Goal: Task Accomplishment & Management: Use online tool/utility

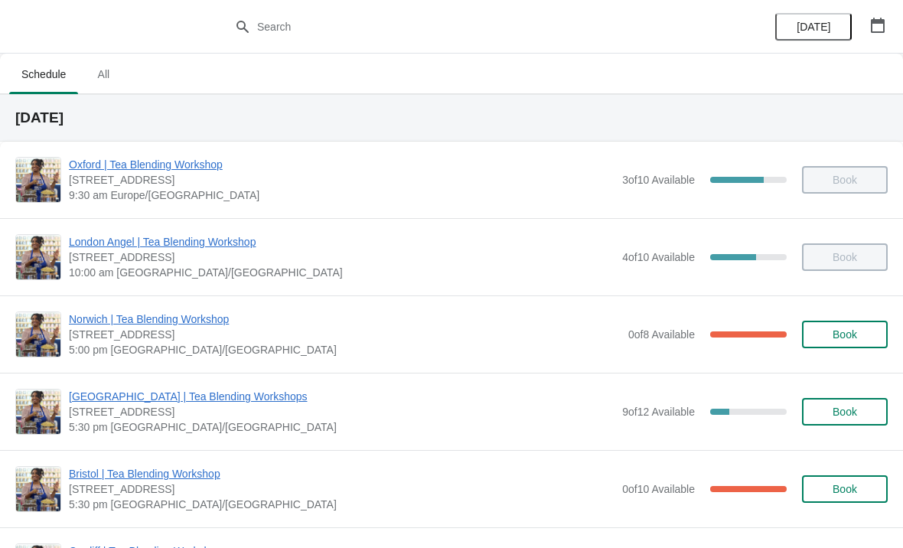
click at [99, 479] on span "Bristol | Tea Blending Workshop" at bounding box center [342, 473] width 546 height 15
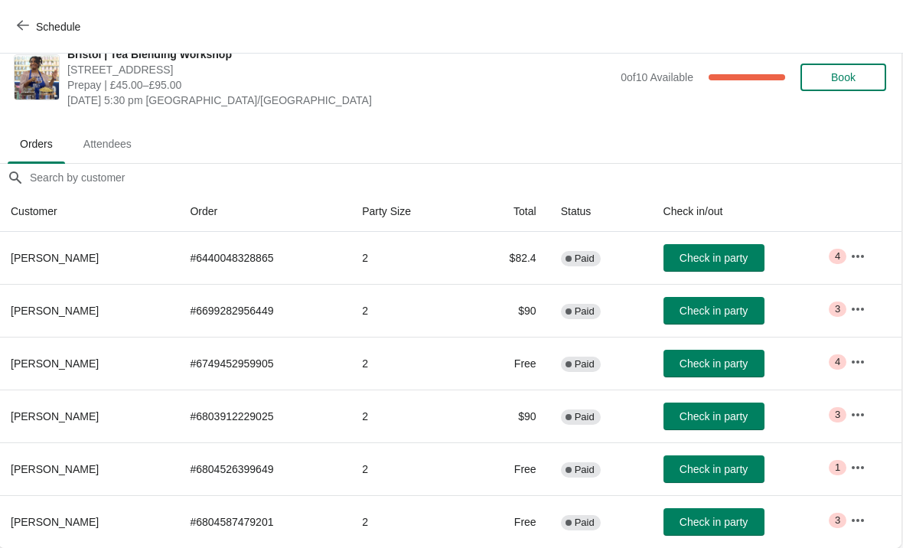
scroll to position [22, 1]
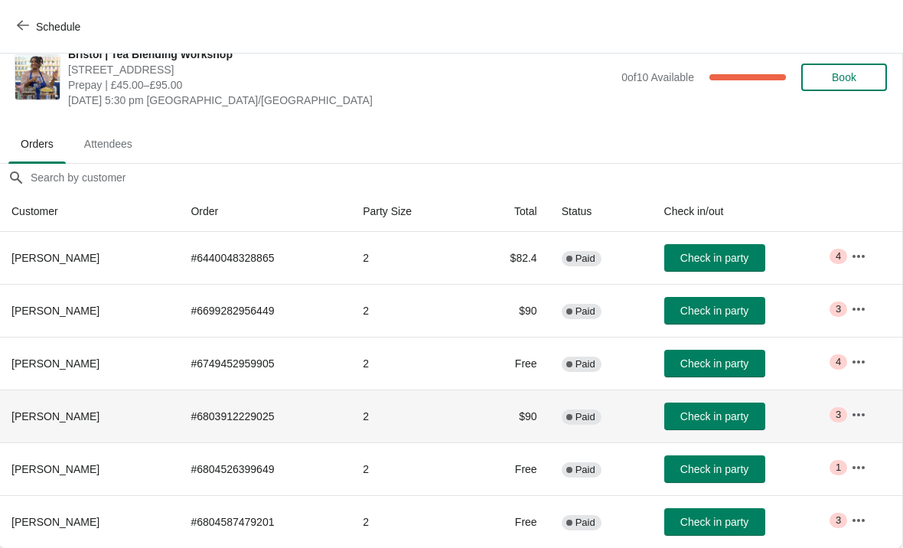
click at [847, 412] on span "Critical 3" at bounding box center [839, 414] width 18 height 15
click at [857, 417] on button "button" at bounding box center [859, 415] width 28 height 28
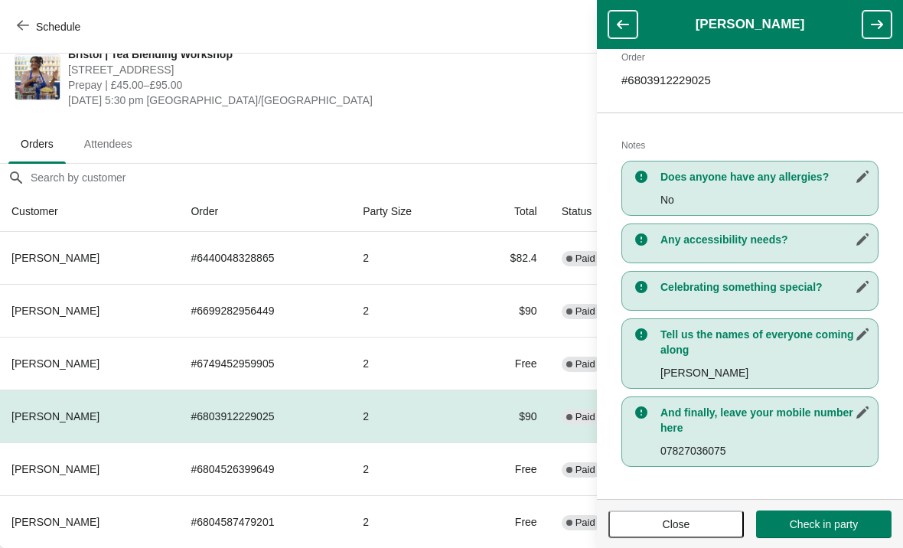
scroll to position [250, 0]
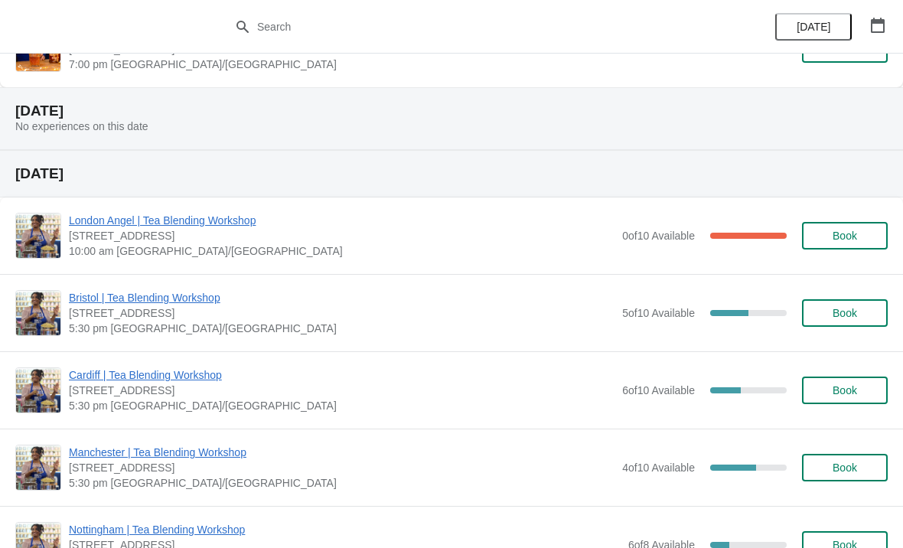
scroll to position [2269, 0]
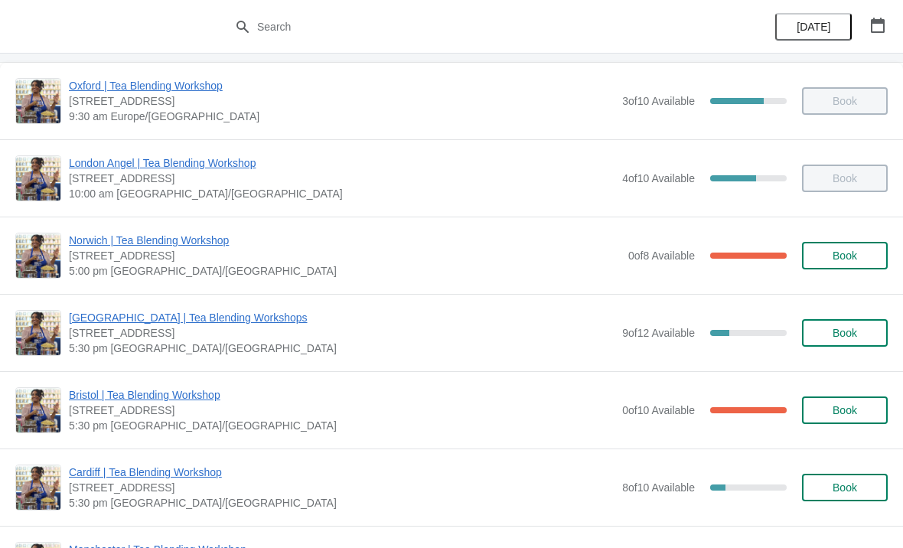
scroll to position [73, 0]
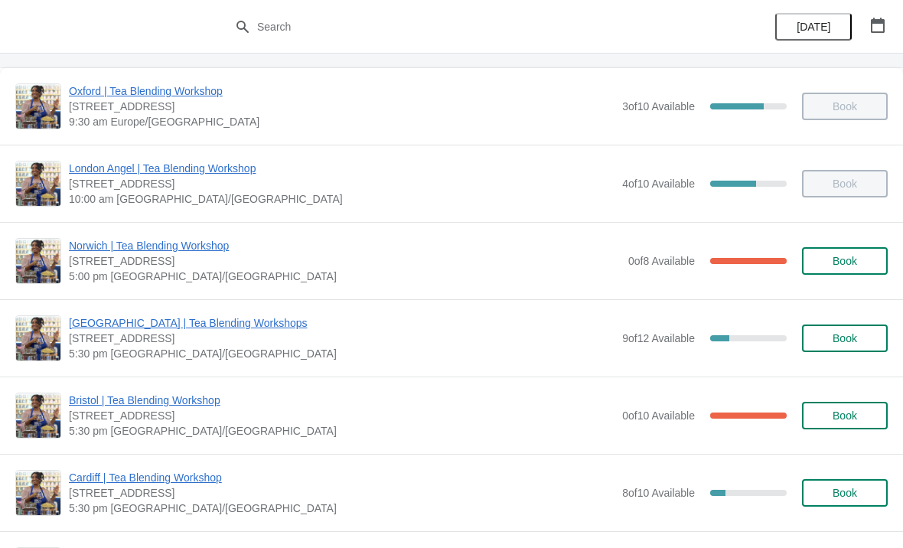
click at [532, 419] on span "[STREET_ADDRESS]" at bounding box center [342, 415] width 546 height 15
click at [230, 395] on span "Bristol | Tea Blending Workshop" at bounding box center [342, 400] width 546 height 15
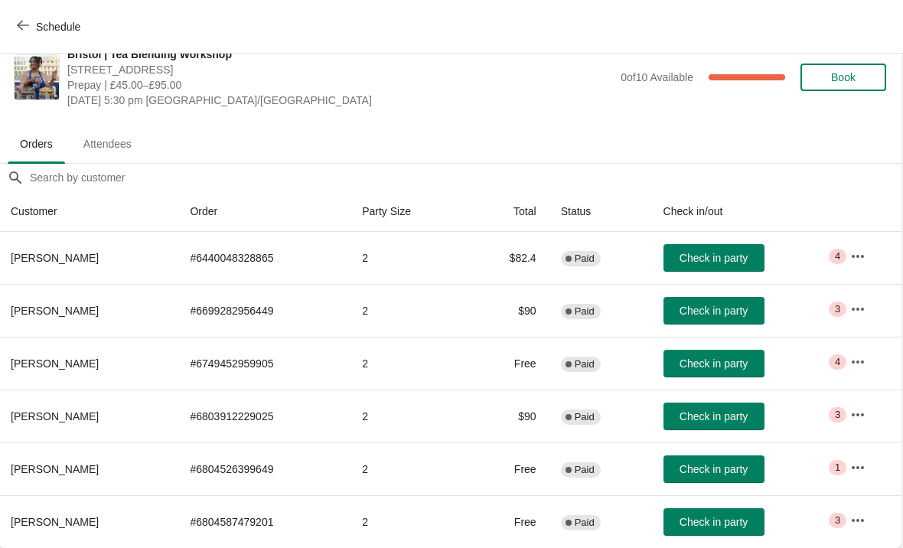
scroll to position [22, 1]
